Goal: Information Seeking & Learning: Learn about a topic

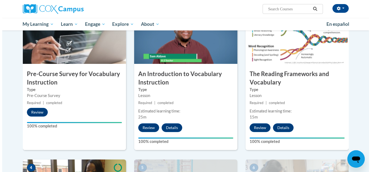
scroll to position [297, 0]
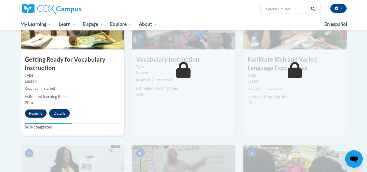
click at [28, 114] on button "Resume" at bounding box center [36, 113] width 22 height 9
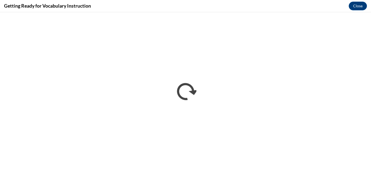
scroll to position [0, 0]
